Goal: Transaction & Acquisition: Purchase product/service

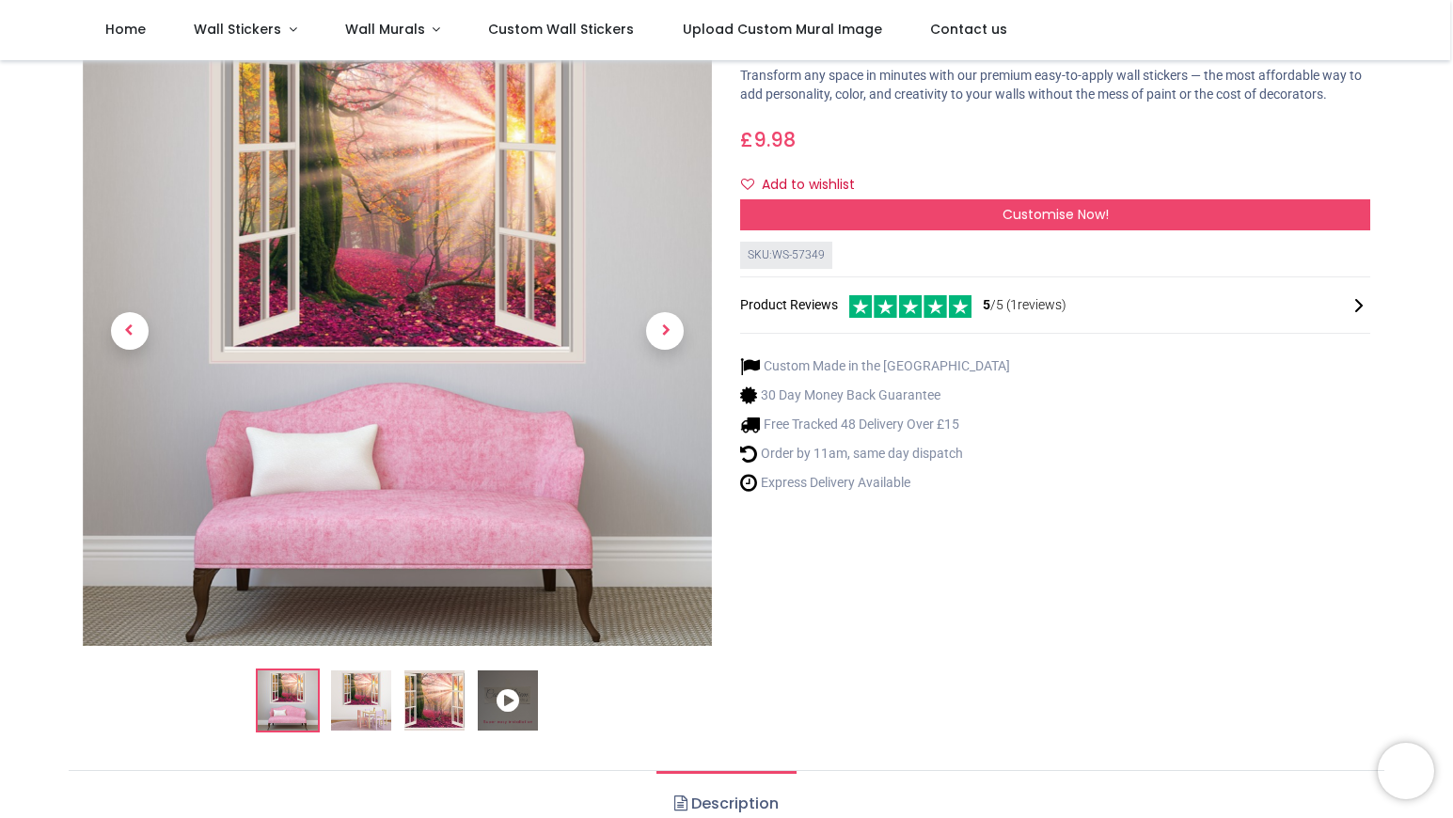
scroll to position [100, 0]
click at [506, 703] on icon at bounding box center [508, 702] width 60 height 60
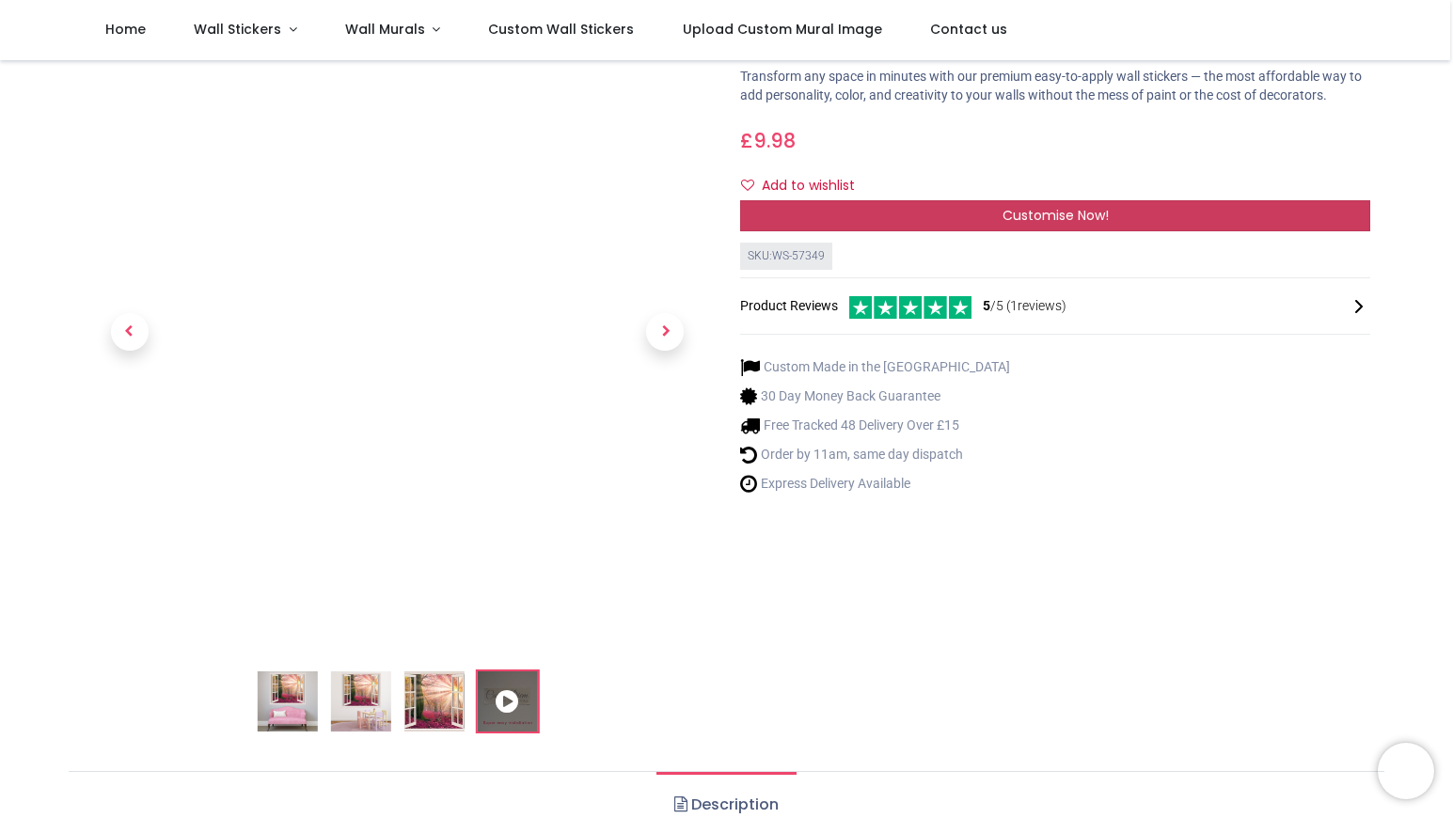
click at [947, 232] on div "Customise Now!" at bounding box center [1055, 216] width 630 height 32
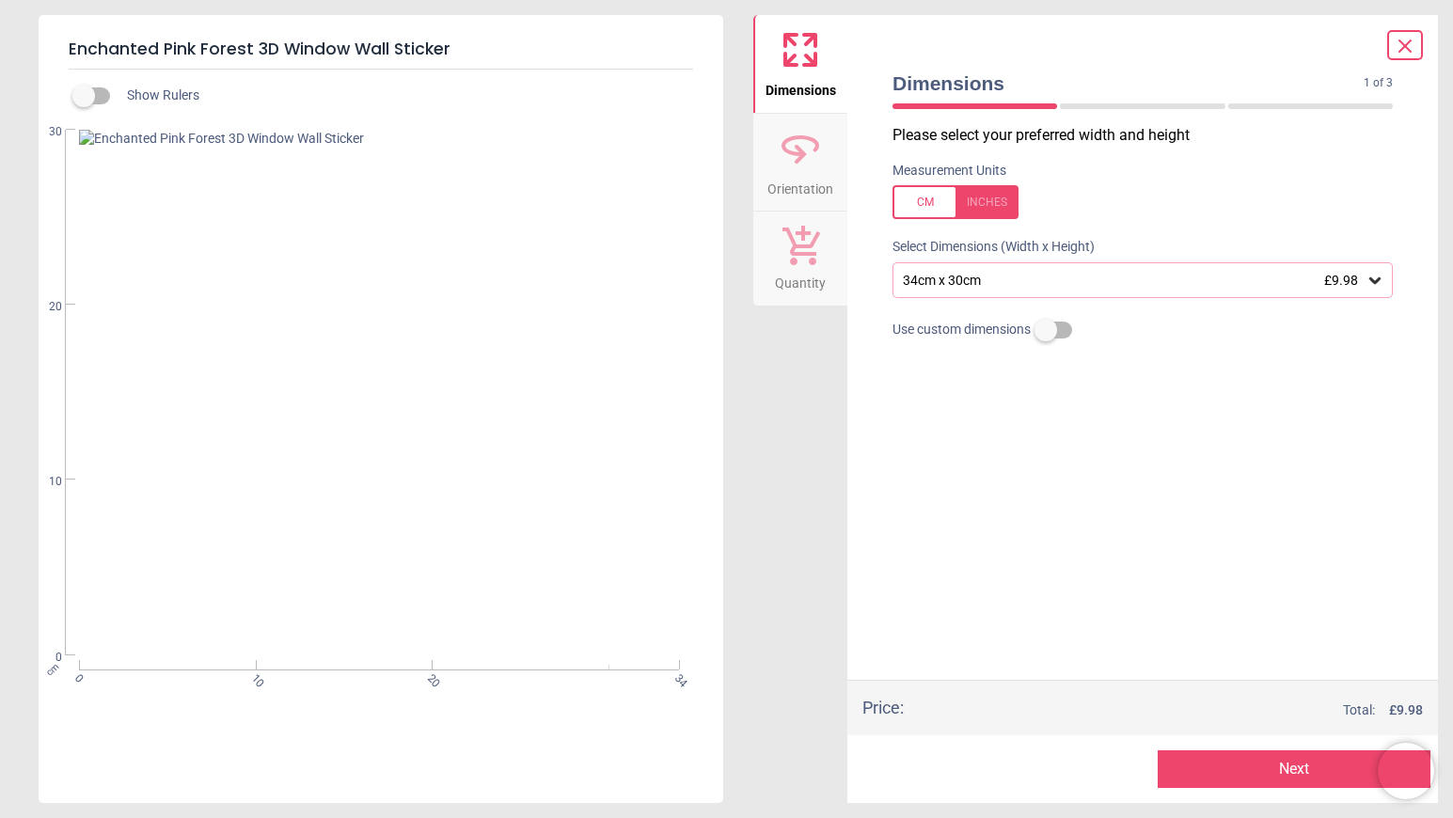
click at [990, 282] on div "34cm x 30cm £9.98" at bounding box center [1133, 281] width 465 height 16
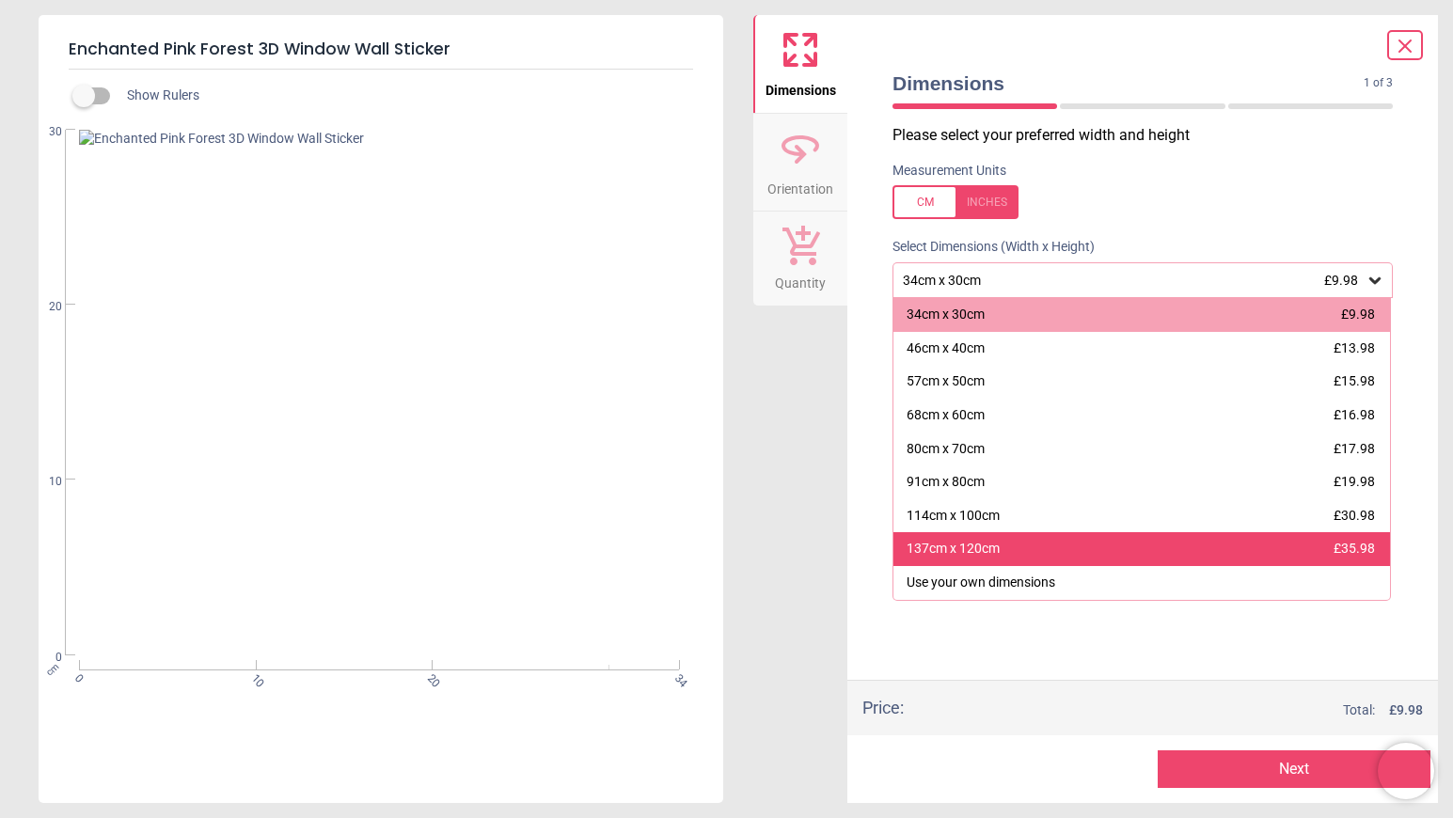
click at [995, 539] on div "137cm x 120cm £35.98" at bounding box center [1142, 549] width 497 height 34
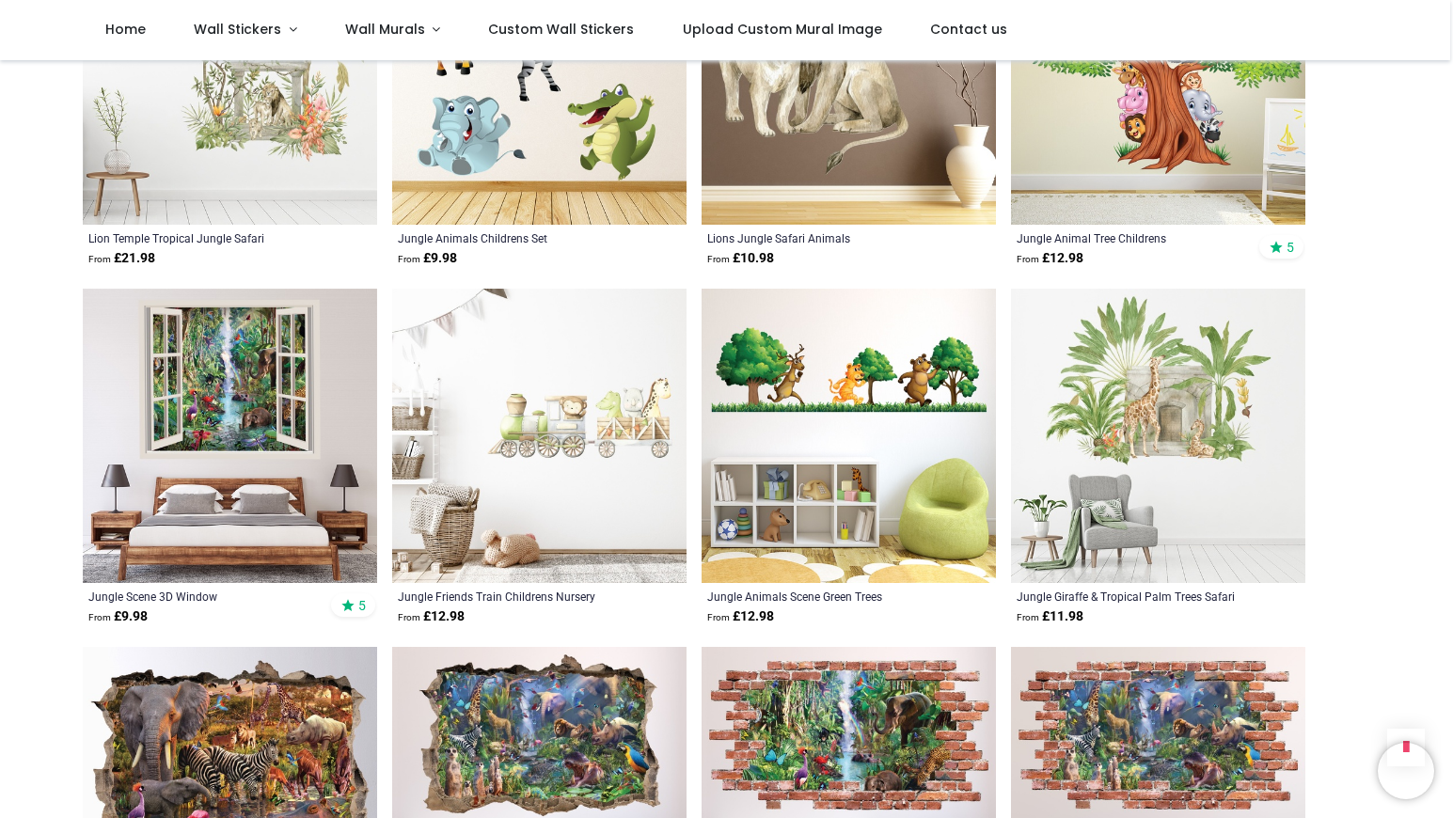
scroll to position [1434, 0]
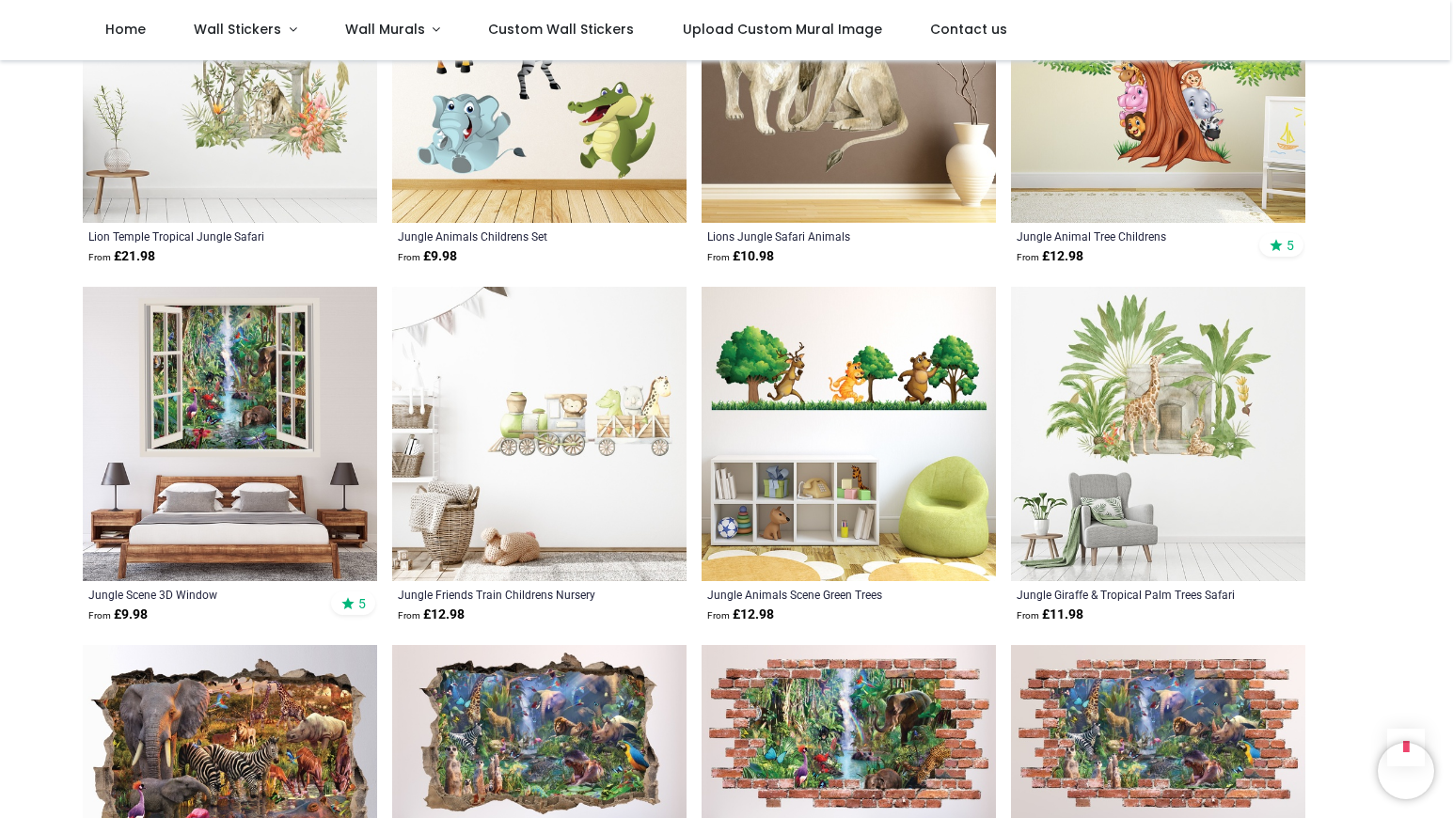
click at [220, 383] on img at bounding box center [230, 434] width 294 height 294
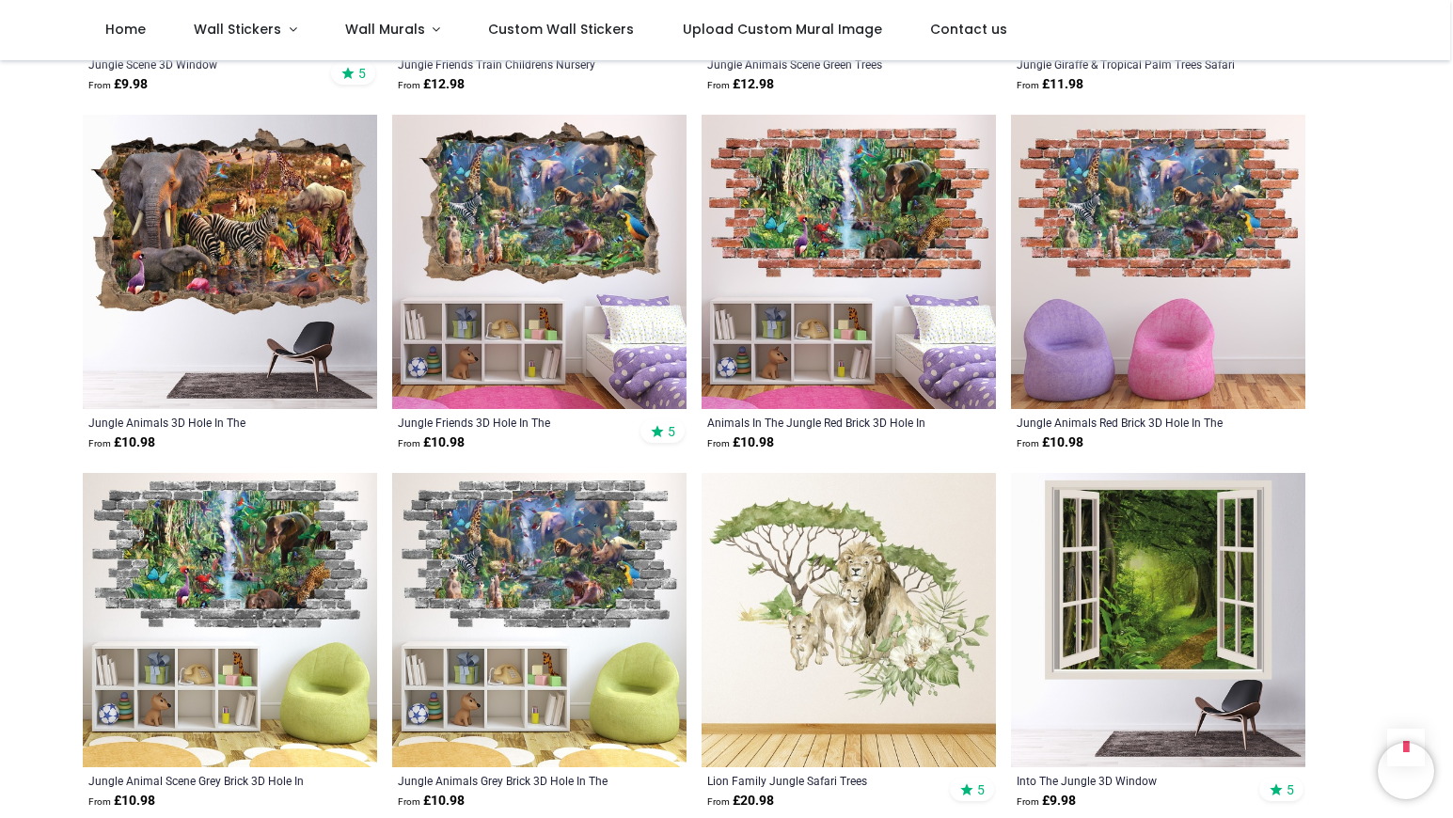
scroll to position [1968, 0]
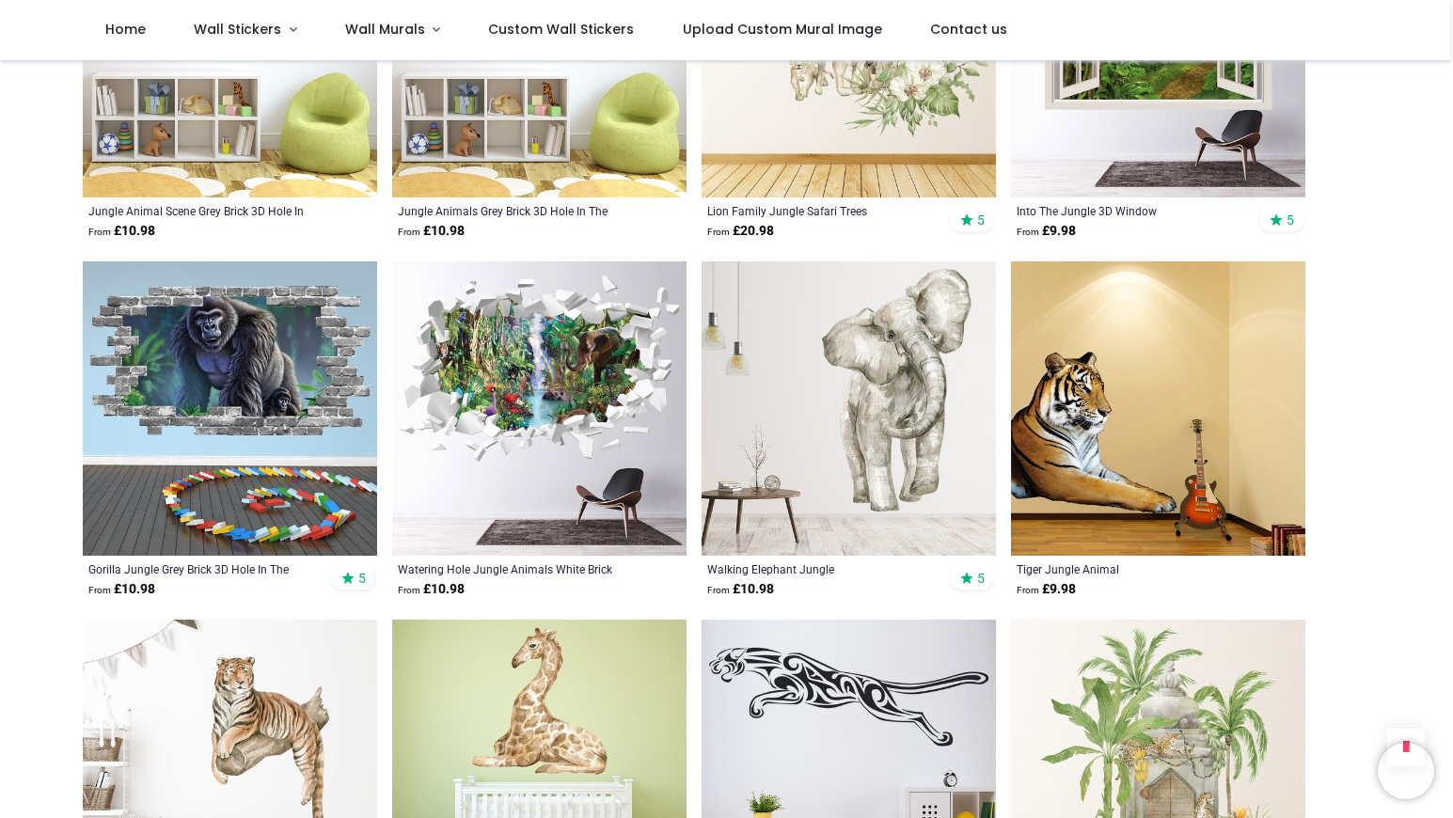
scroll to position [2548, 0]
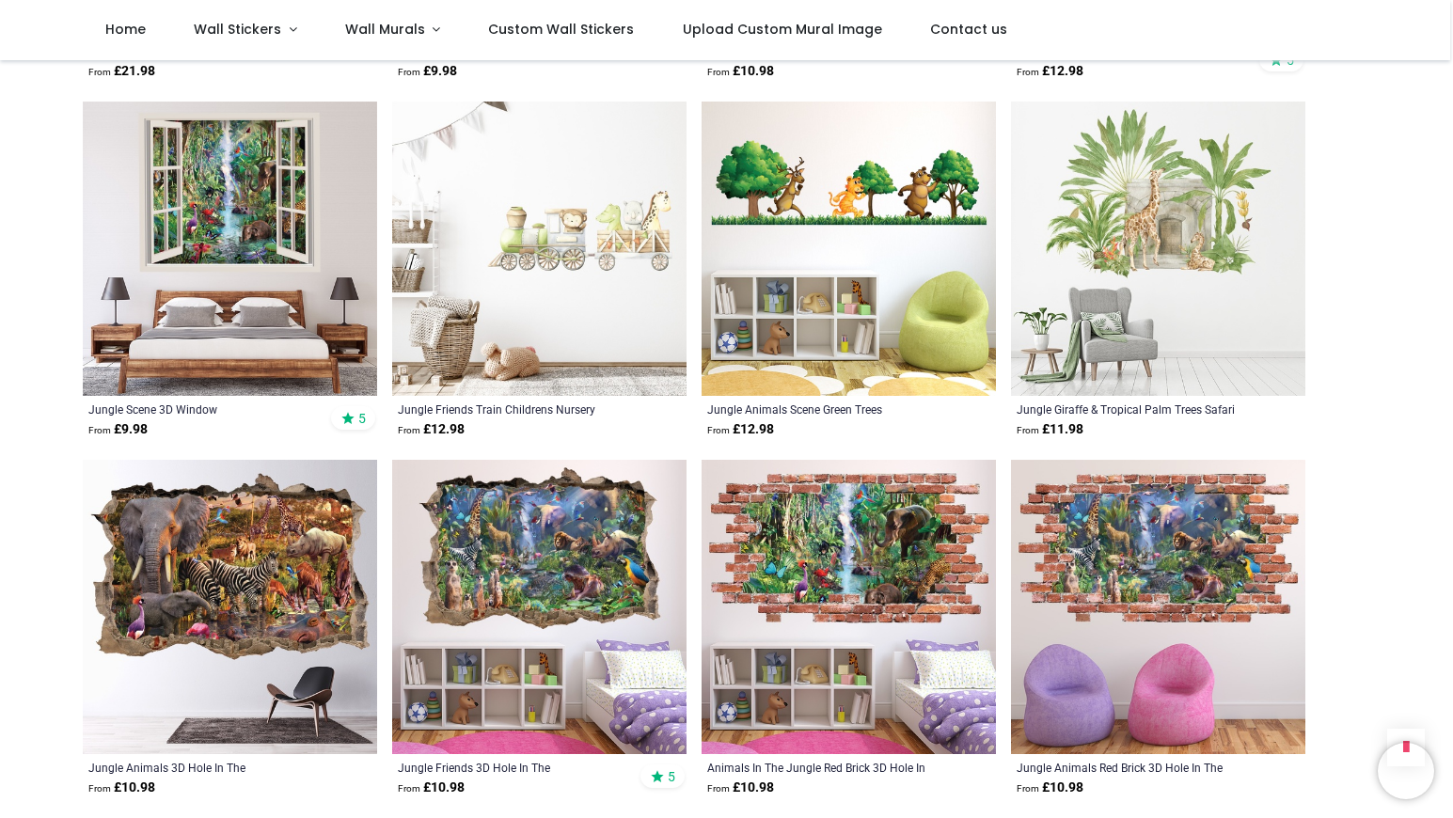
scroll to position [502, 0]
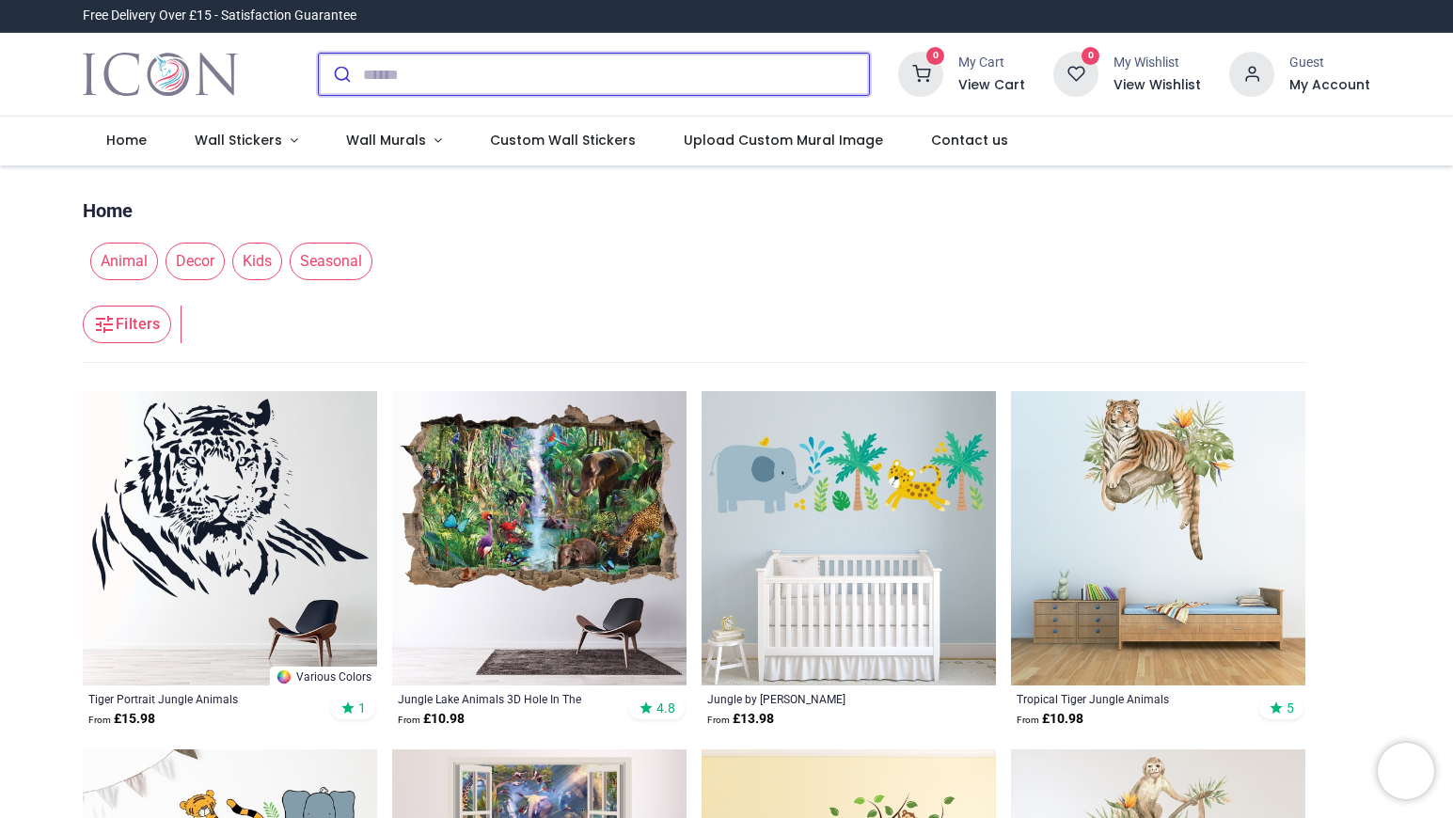
click at [371, 71] on input "search" at bounding box center [616, 74] width 506 height 41
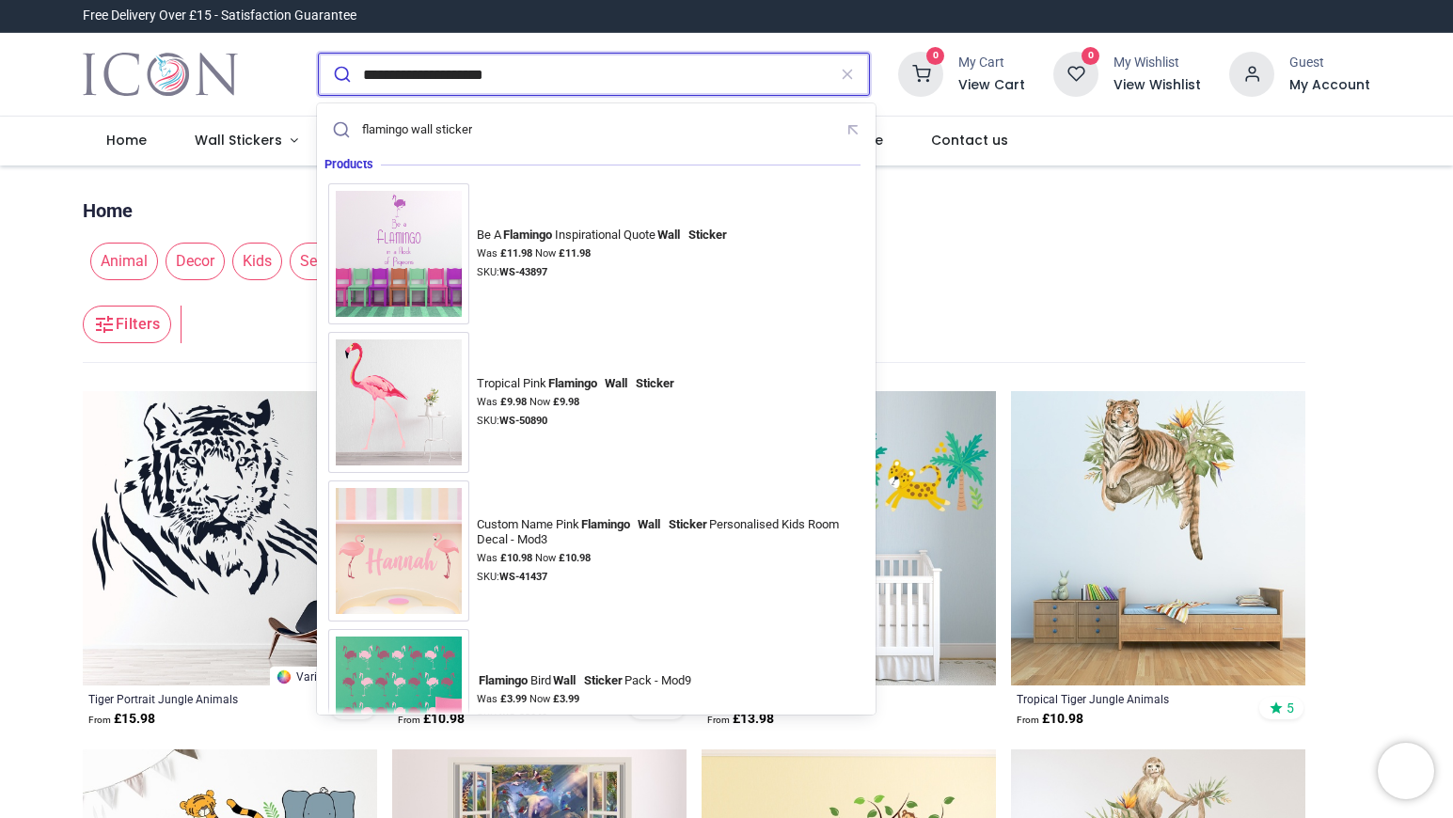
type input "**********"
click at [319, 54] on button "submit" at bounding box center [341, 74] width 44 height 41
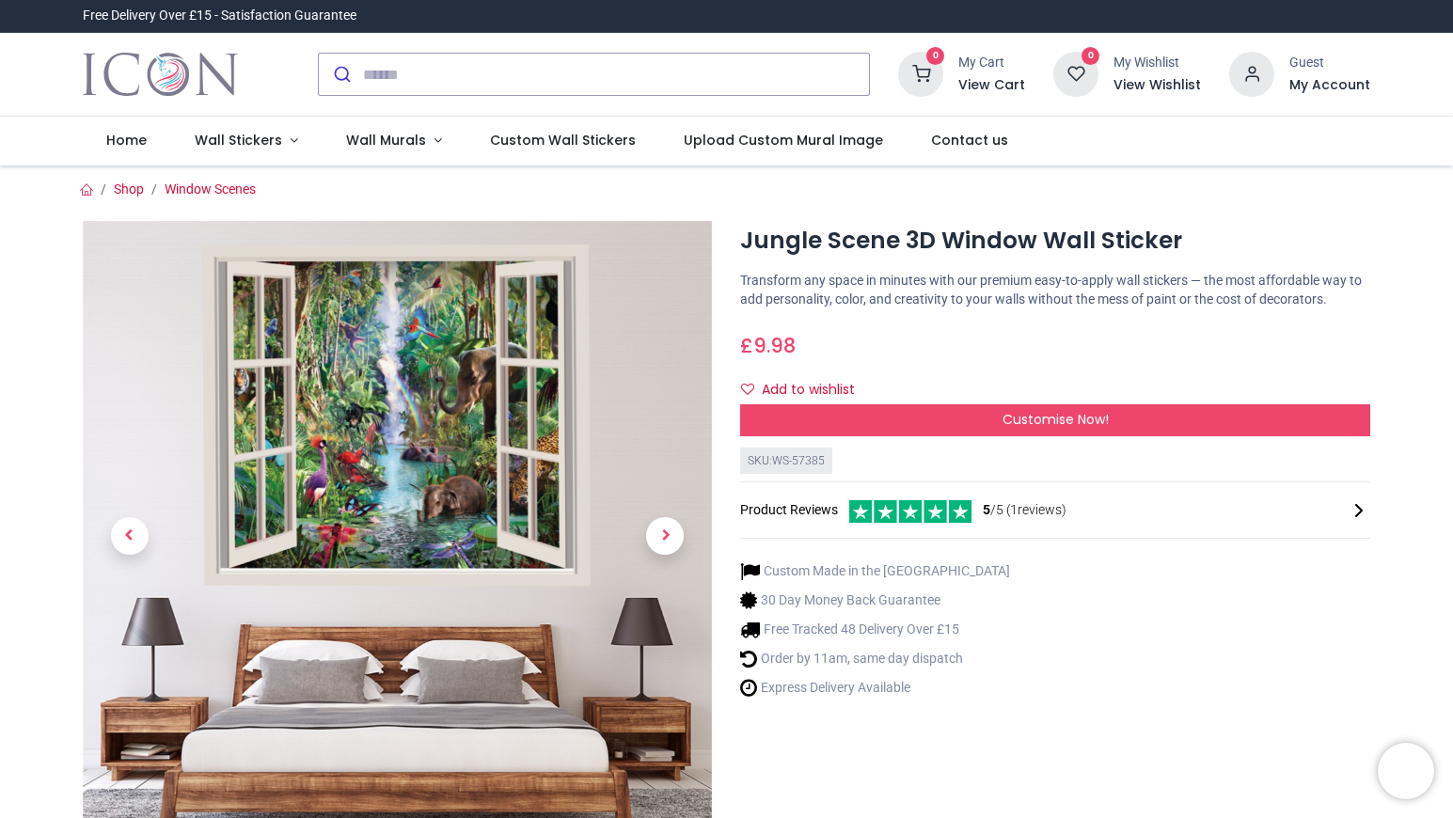
click at [380, 465] on img at bounding box center [398, 536] width 630 height 630
click at [650, 545] on span "Next" at bounding box center [665, 536] width 38 height 38
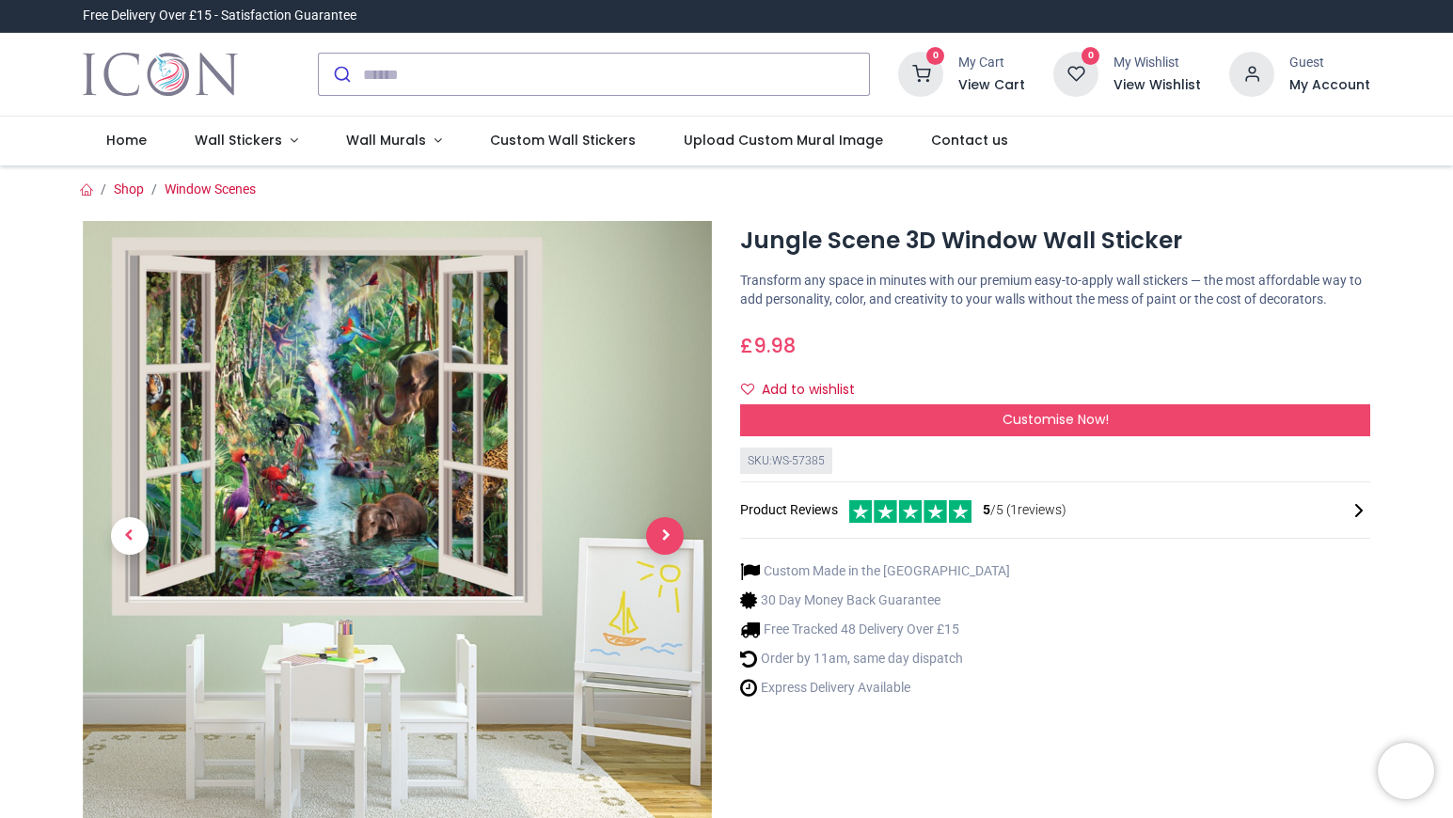
click at [657, 542] on span "Next" at bounding box center [665, 536] width 38 height 38
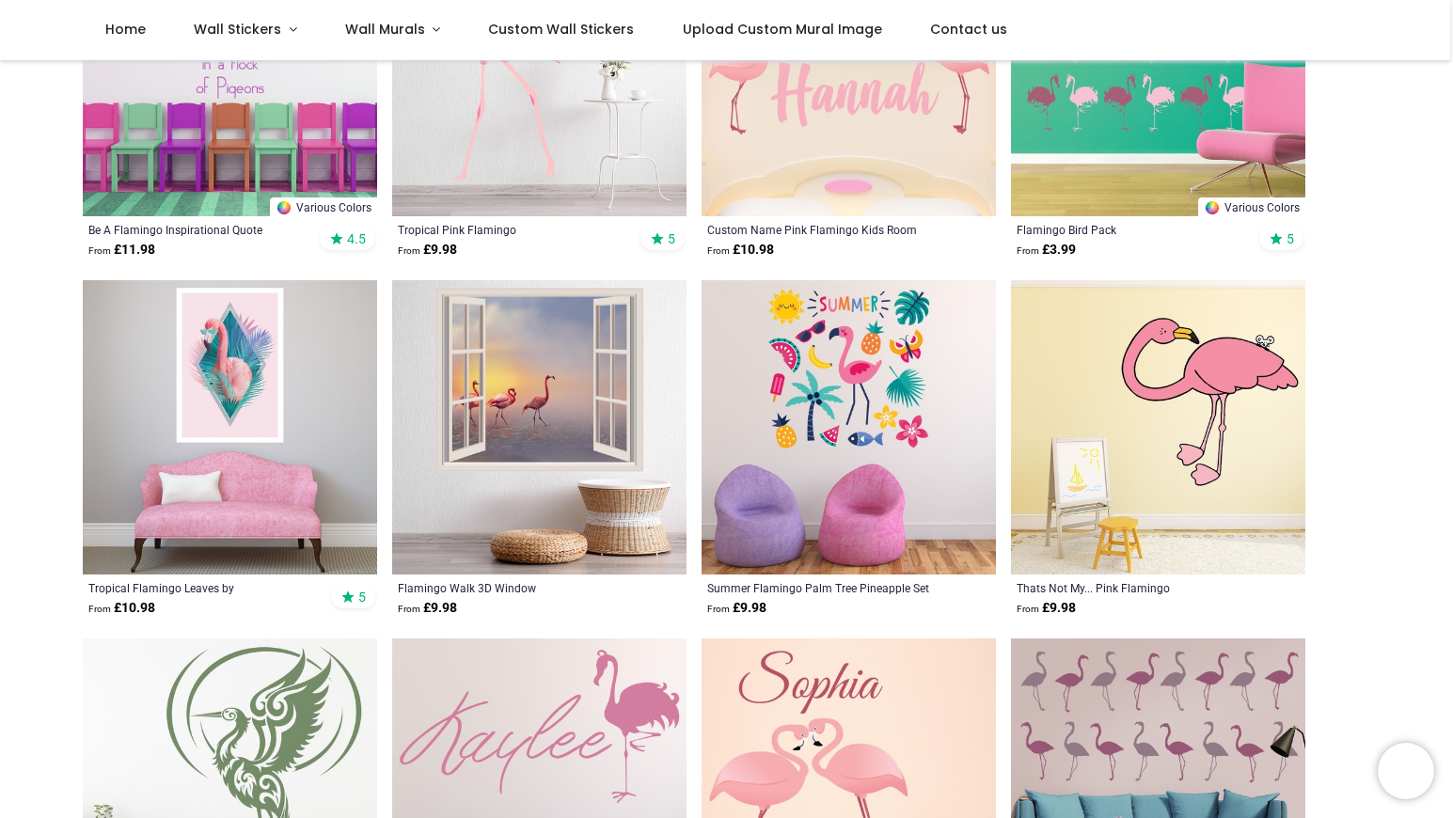
scroll to position [370, 0]
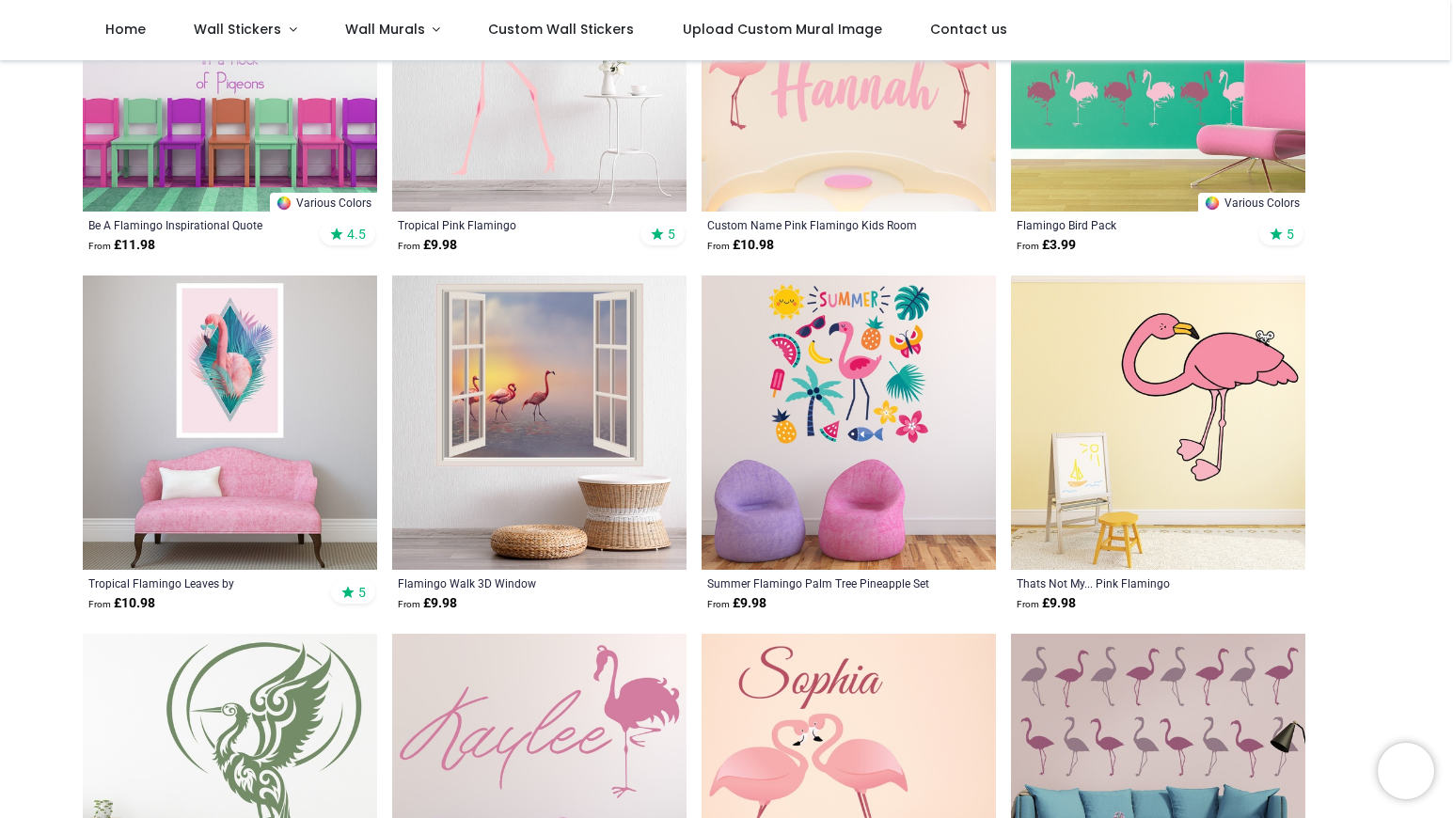
click at [503, 423] on img at bounding box center [539, 423] width 294 height 294
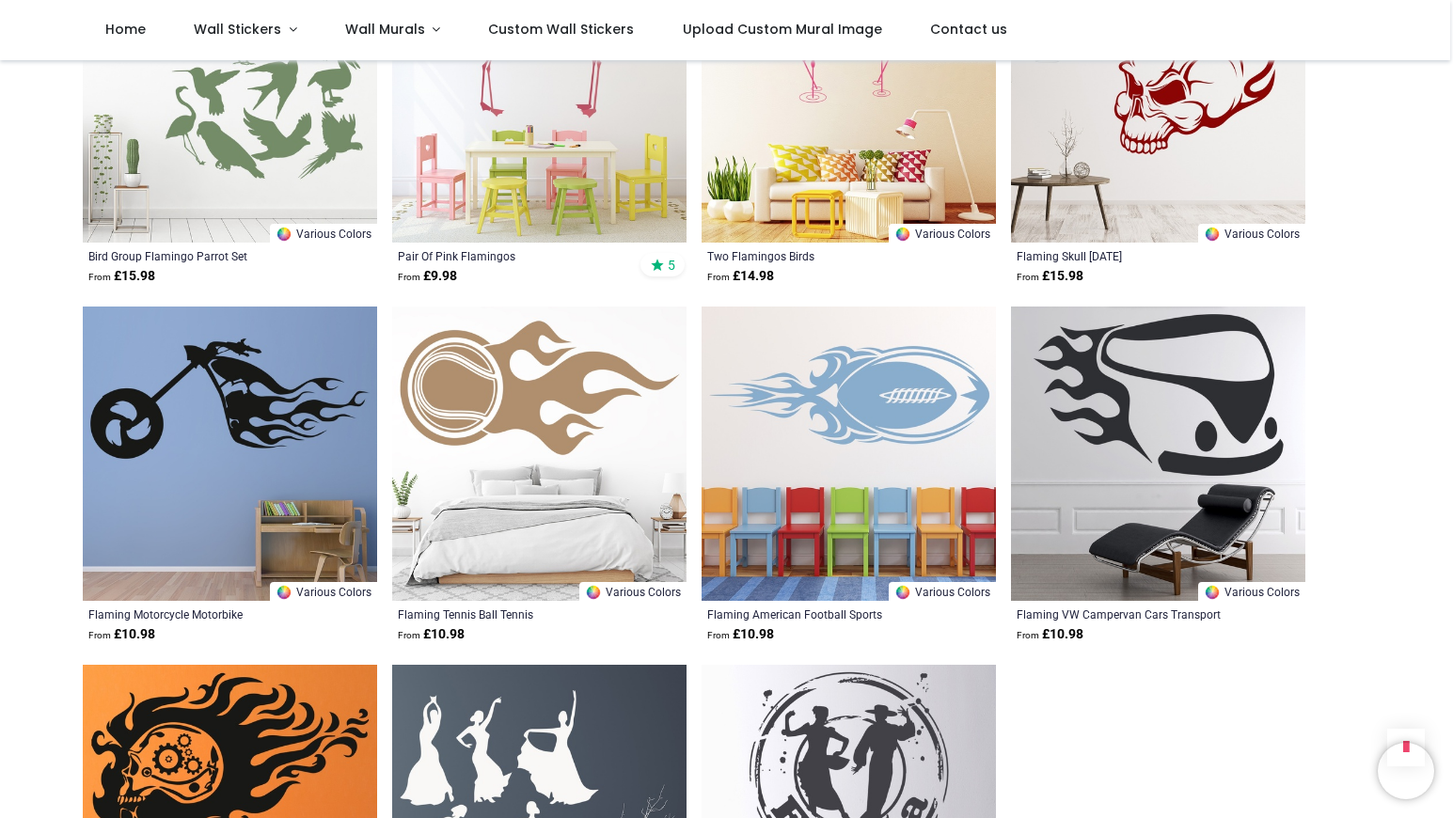
scroll to position [0, 0]
